Goal: Task Accomplishment & Management: Use online tool/utility

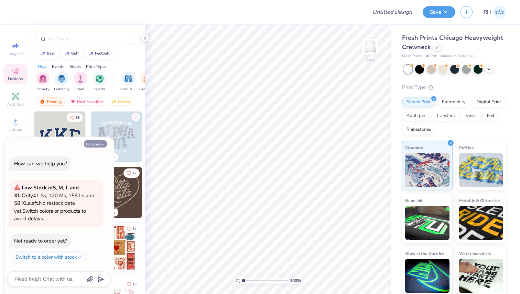
click at [96, 146] on button "Collapse" at bounding box center [95, 144] width 23 height 7
type textarea "x"
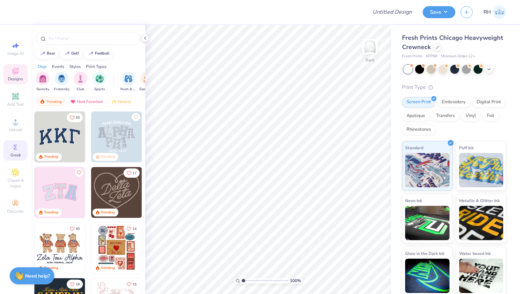
click at [17, 156] on span "Greek" at bounding box center [15, 155] width 11 height 5
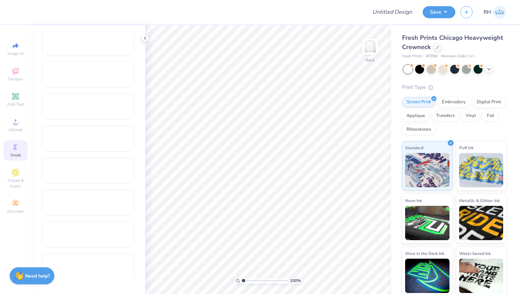
scroll to position [268, 0]
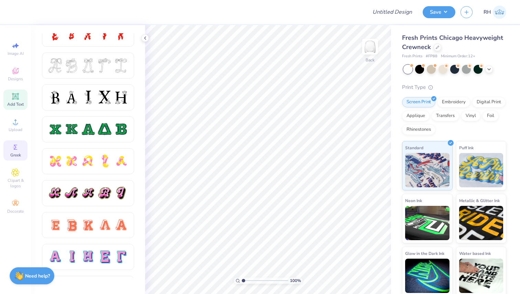
click at [17, 93] on icon at bounding box center [15, 96] width 8 height 8
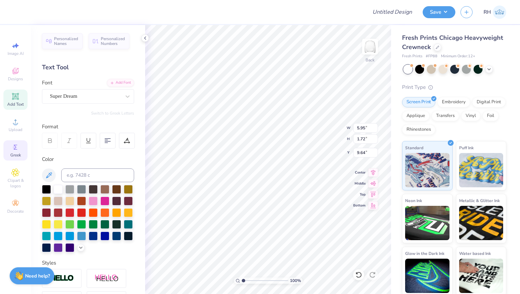
click at [19, 155] on span "Greek" at bounding box center [15, 155] width 11 height 5
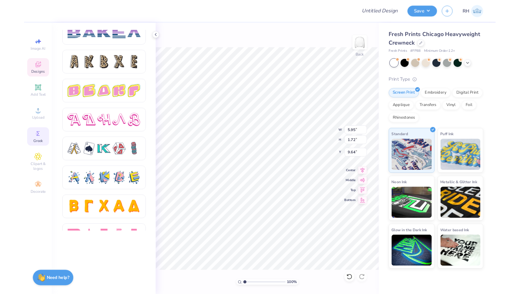
scroll to position [1099, 0]
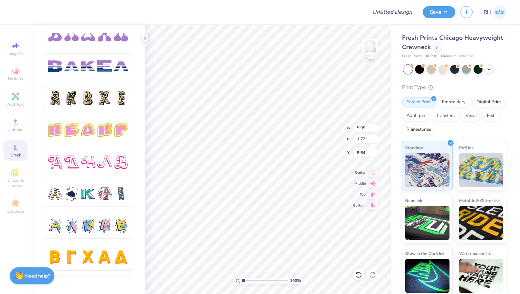
click at [433, 56] on span "# FP88" at bounding box center [431, 57] width 12 height 6
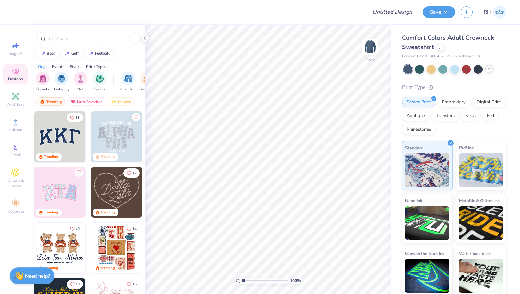
click at [491, 70] on icon at bounding box center [488, 68] width 5 height 5
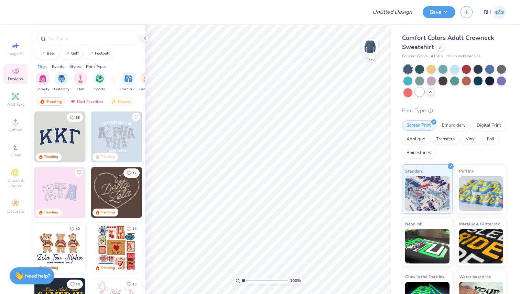
click at [418, 93] on div at bounding box center [419, 92] width 9 height 9
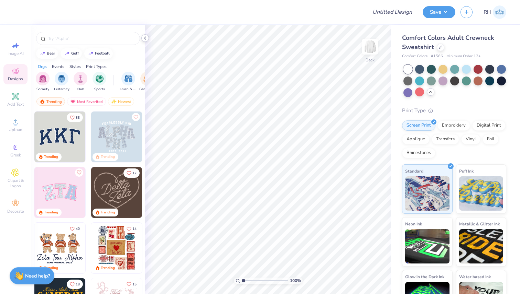
click at [145, 41] on div at bounding box center [145, 38] width 8 height 8
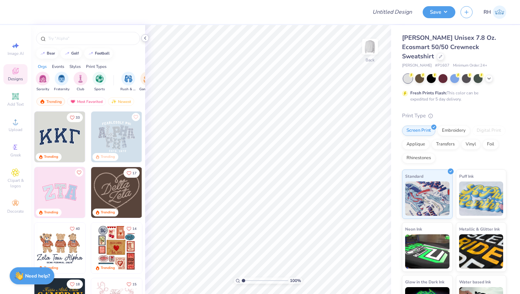
click at [146, 38] on icon at bounding box center [144, 37] width 5 height 5
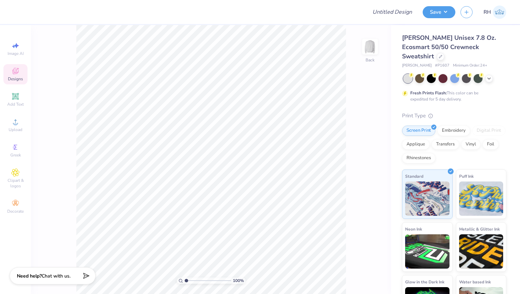
click at [483, 74] on div at bounding box center [454, 78] width 103 height 9
click at [490, 75] on icon at bounding box center [488, 77] width 5 height 5
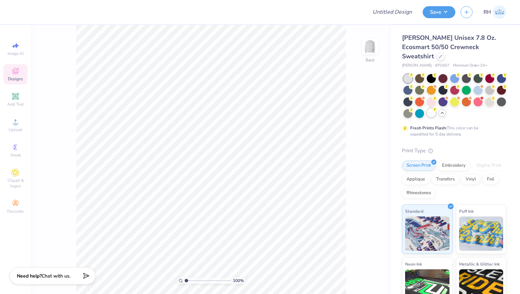
click at [431, 109] on div at bounding box center [430, 113] width 9 height 9
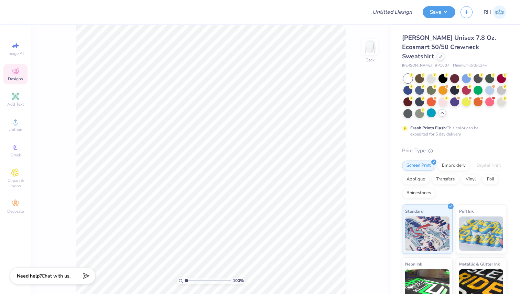
click at [435, 63] on span "# P1607" at bounding box center [442, 66] width 14 height 6
copy span "P1607"
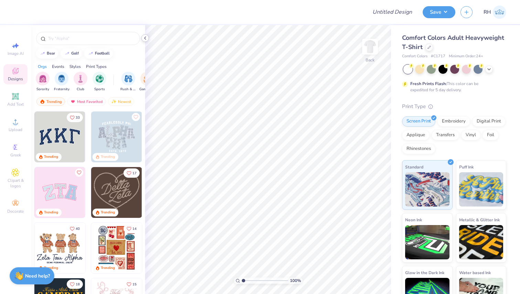
click at [147, 38] on icon at bounding box center [144, 37] width 5 height 5
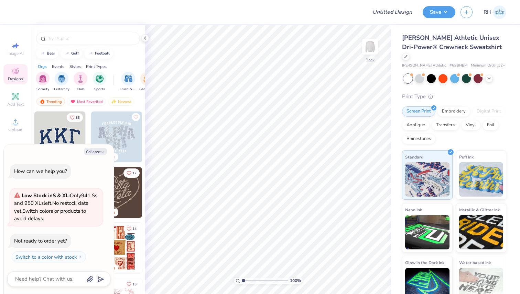
type textarea "x"
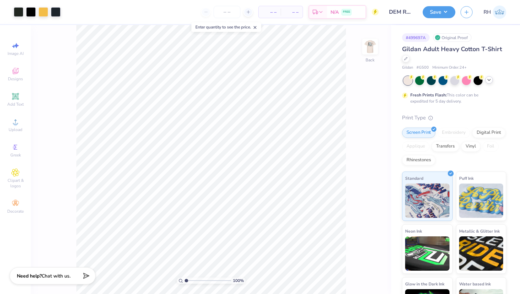
click at [488, 82] on icon at bounding box center [488, 79] width 5 height 5
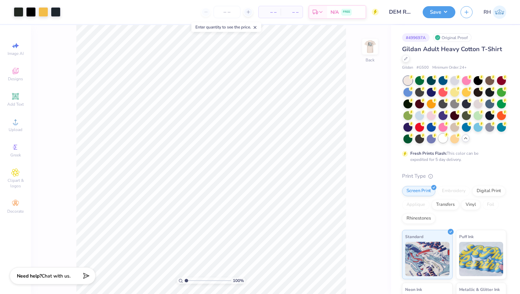
click at [443, 138] on div at bounding box center [442, 138] width 9 height 9
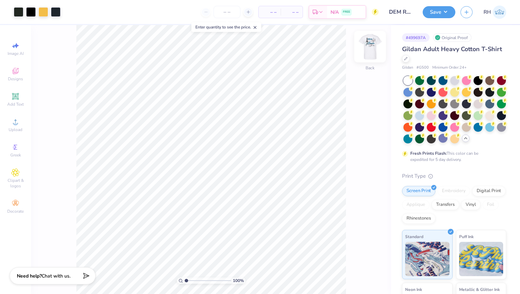
click at [372, 51] on img at bounding box center [369, 46] width 27 height 27
click at [21, 13] on div at bounding box center [19, 12] width 10 height 10
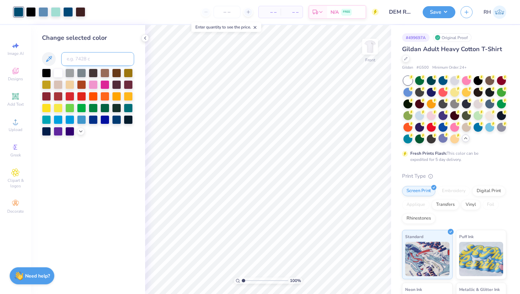
click at [101, 56] on input at bounding box center [97, 59] width 73 height 14
type input "7693"
click at [144, 36] on icon at bounding box center [144, 37] width 5 height 5
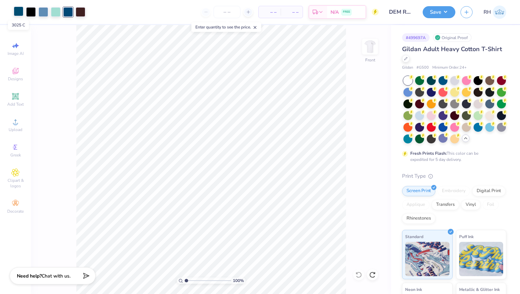
click at [19, 14] on div at bounding box center [19, 12] width 10 height 10
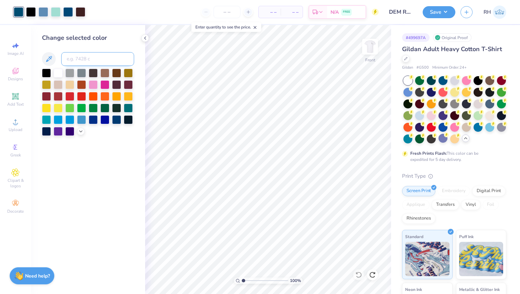
click at [75, 58] on input at bounding box center [97, 59] width 73 height 14
type input "7693"
click at [145, 38] on icon at bounding box center [144, 37] width 5 height 5
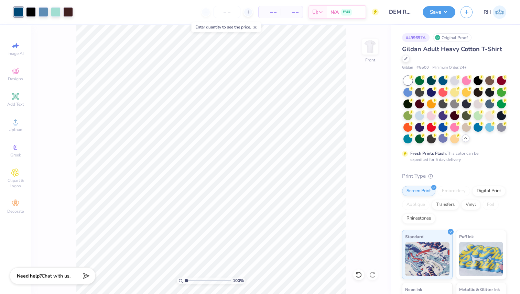
click at [368, 49] on img at bounding box center [370, 47] width 14 height 14
click at [21, 13] on div at bounding box center [19, 12] width 10 height 10
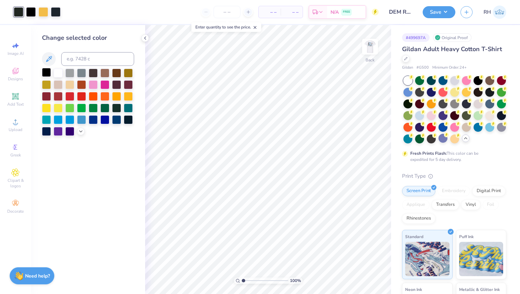
click at [46, 70] on div at bounding box center [46, 72] width 9 height 9
click at [45, 13] on div at bounding box center [43, 12] width 10 height 10
click at [50, 71] on div at bounding box center [46, 72] width 9 height 9
click at [145, 39] on polyline at bounding box center [144, 38] width 1 height 3
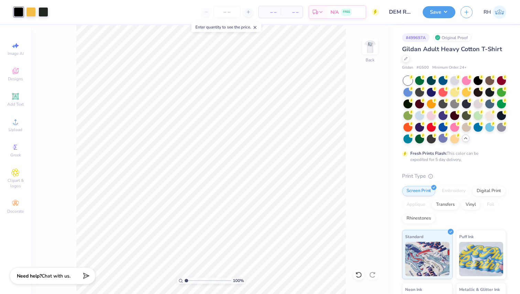
click at [256, 27] on icon at bounding box center [255, 27] width 5 height 5
click at [230, 8] on input "number" at bounding box center [226, 12] width 27 height 12
type input "60"
click at [220, 20] on div "60 $17.90 Per Item $1,074.00 Total Est. Delivery [DATE] - [DATE] FREE" at bounding box center [215, 12] width 325 height 24
